Goal: Find specific page/section

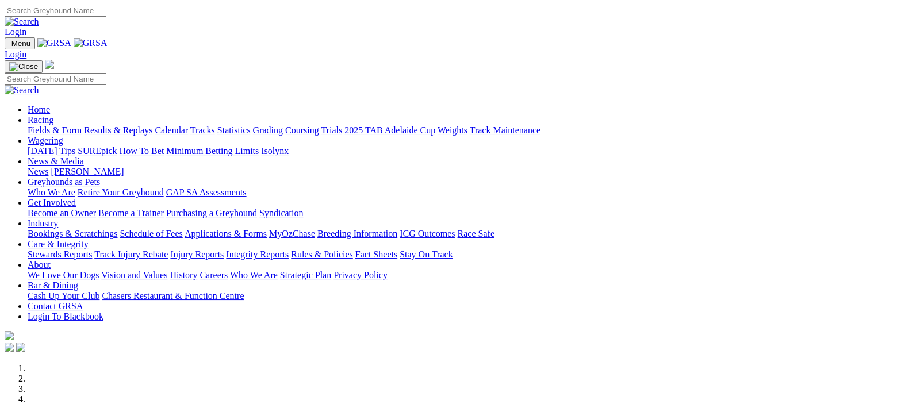
click at [108, 43] on img at bounding box center [91, 43] width 34 height 10
click at [53, 115] on link "Racing" at bounding box center [41, 120] width 26 height 10
click at [108, 45] on img at bounding box center [91, 43] width 34 height 10
click at [53, 115] on link "Racing" at bounding box center [41, 120] width 26 height 10
click at [108, 44] on img at bounding box center [91, 43] width 34 height 10
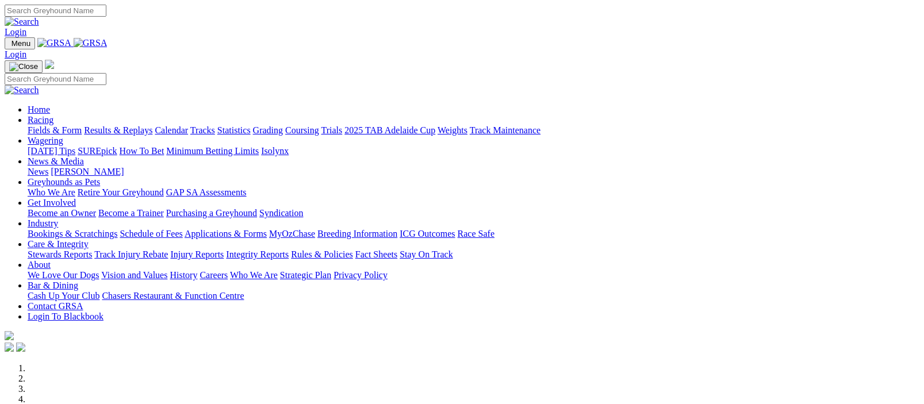
scroll to position [281, 0]
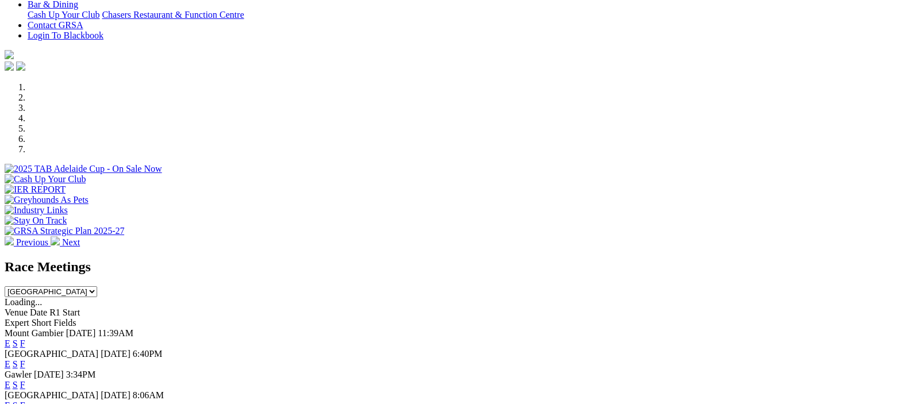
click at [25, 360] on link "F" at bounding box center [22, 365] width 5 height 10
